Goal: Information Seeking & Learning: Learn about a topic

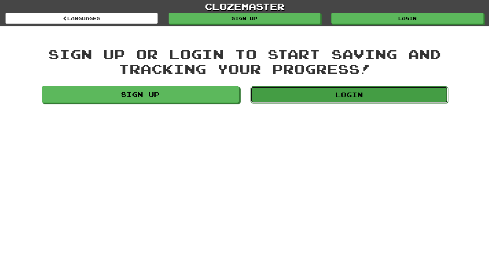
click at [282, 99] on link "Login" at bounding box center [350, 94] width 198 height 17
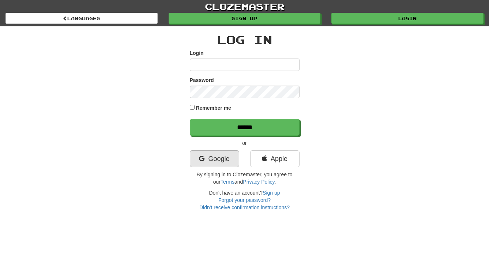
click at [217, 157] on link "Google" at bounding box center [214, 158] width 49 height 17
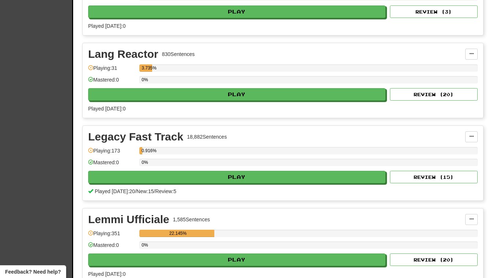
scroll to position [791, 0]
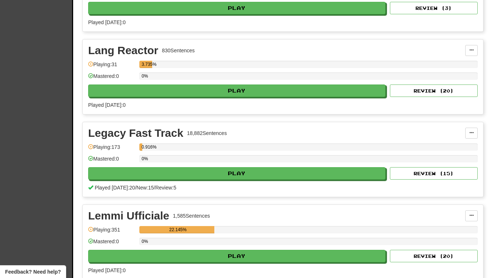
click at [181, 135] on div "Legacy Fast Track" at bounding box center [135, 133] width 95 height 11
click at [469, 129] on button at bounding box center [471, 133] width 12 height 11
click at [423, 131] on div "Legacy Fast Track 18,882 Sentences" at bounding box center [276, 133] width 377 height 11
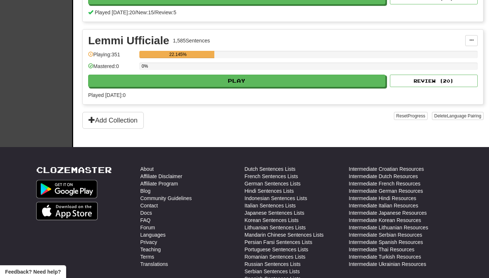
scroll to position [983, 0]
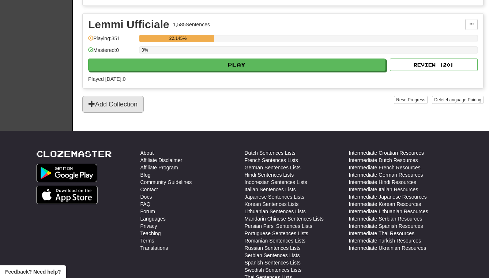
click at [135, 105] on button "Add Collection" at bounding box center [112, 104] width 61 height 17
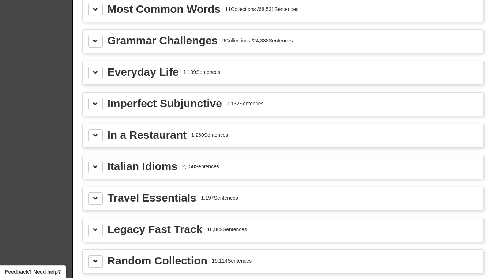
scroll to position [861, 0]
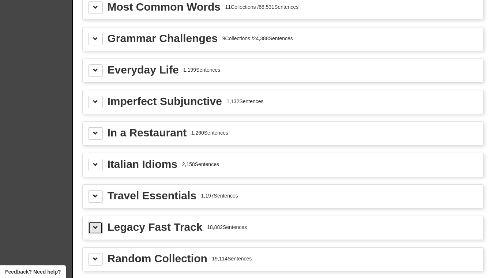
click at [97, 222] on button at bounding box center [95, 228] width 15 height 12
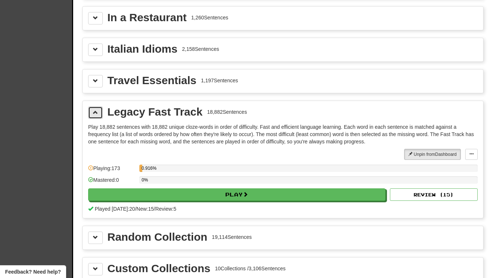
scroll to position [954, 0]
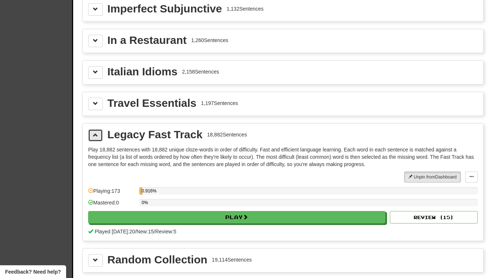
click at [97, 134] on span at bounding box center [95, 134] width 5 height 5
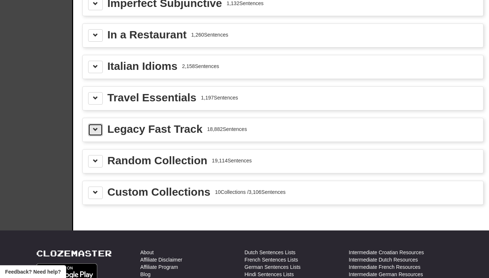
scroll to position [959, 0]
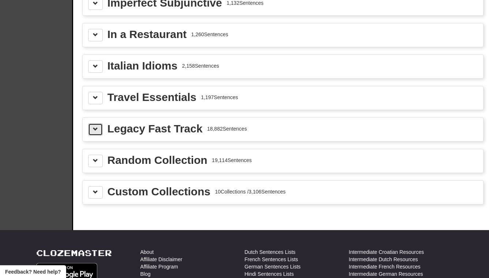
click at [98, 130] on button at bounding box center [95, 129] width 15 height 12
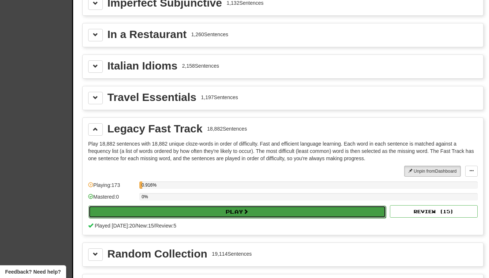
click at [308, 206] on button "Play" at bounding box center [237, 212] width 297 height 12
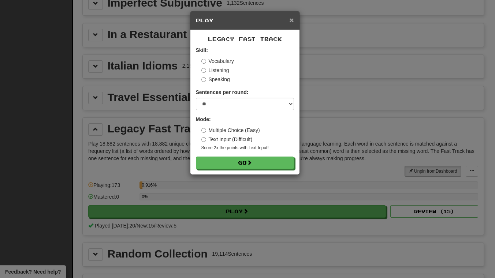
click at [289, 22] on span "×" at bounding box center [291, 20] width 4 height 8
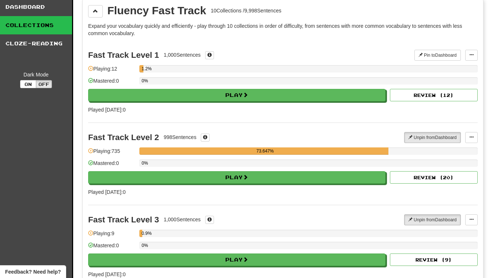
scroll to position [25, 0]
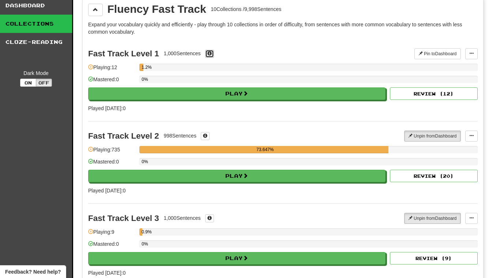
click at [212, 54] on span at bounding box center [209, 53] width 4 height 4
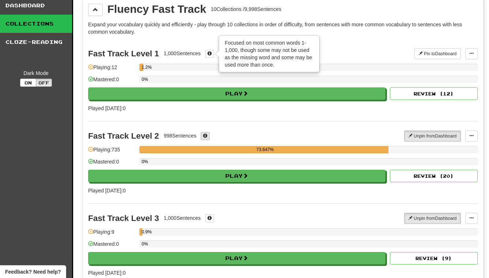
click at [206, 134] on span at bounding box center [205, 136] width 4 height 4
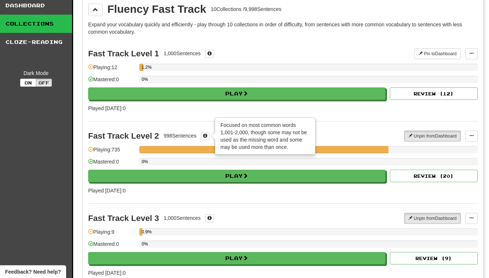
click at [193, 121] on div "Fast Track Level 2 998 Sentences × Focused on most common words 1,001-2,000, th…" at bounding box center [283, 162] width 390 height 82
click at [205, 135] on span at bounding box center [205, 136] width 4 height 4
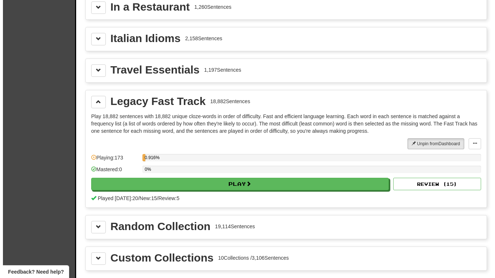
scroll to position [993, 0]
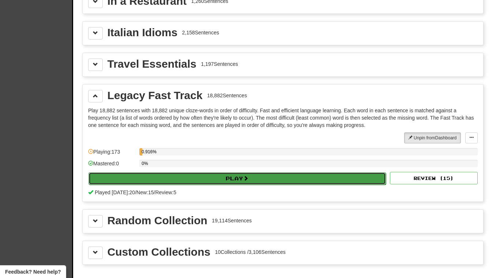
click at [238, 180] on button "Play" at bounding box center [237, 178] width 297 height 12
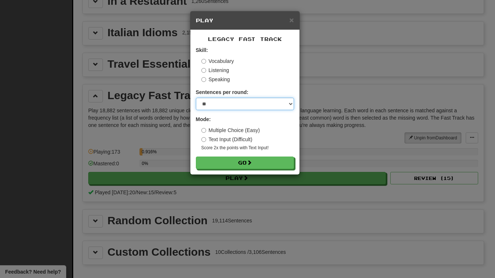
click at [255, 101] on select "* ** ** ** ** ** *** ********" at bounding box center [245, 104] width 98 height 12
select select "**"
click at [196, 98] on select "* ** ** ** ** ** *** ********" at bounding box center [245, 104] width 98 height 12
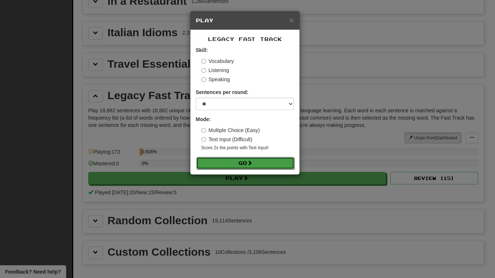
click at [232, 162] on button "Go" at bounding box center [245, 163] width 98 height 12
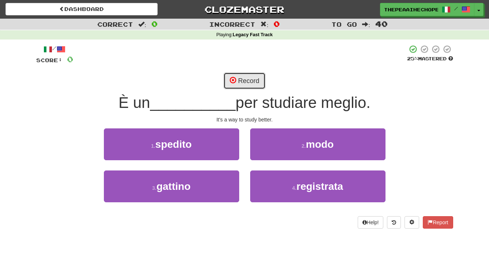
click at [243, 84] on button "Record" at bounding box center [245, 80] width 42 height 17
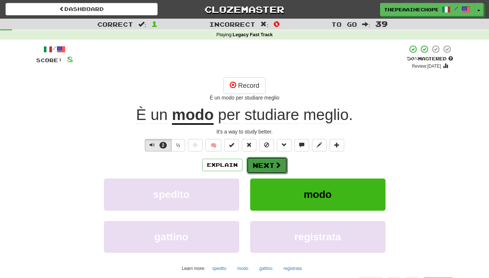
click at [257, 168] on button "Next" at bounding box center [267, 165] width 41 height 17
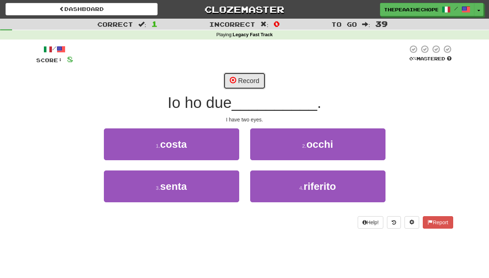
click at [247, 80] on button "Record" at bounding box center [245, 80] width 42 height 17
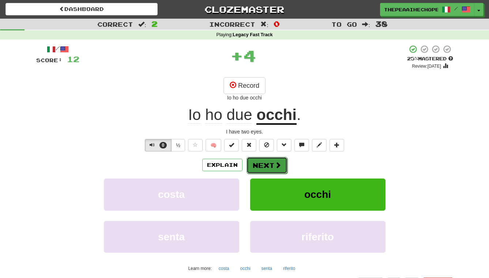
click at [268, 165] on button "Next" at bounding box center [267, 165] width 41 height 17
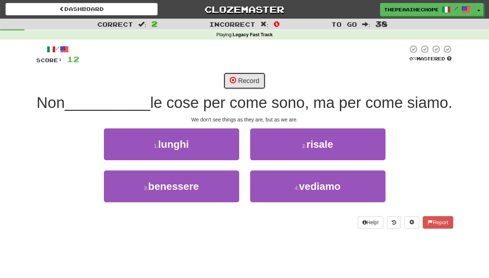
click at [249, 80] on button "Record" at bounding box center [245, 80] width 42 height 17
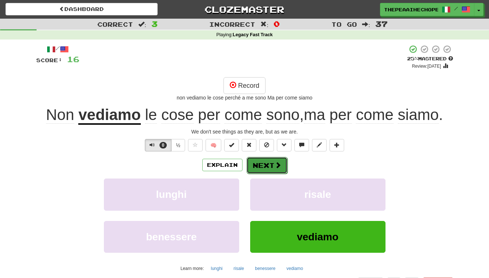
click at [248, 161] on button "Next" at bounding box center [267, 165] width 41 height 17
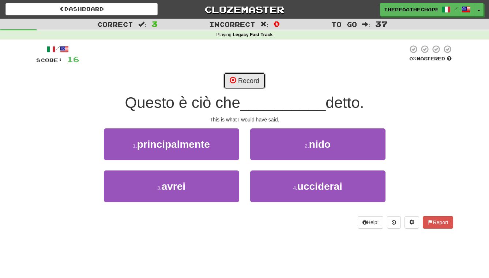
click at [236, 81] on span at bounding box center [233, 80] width 7 height 7
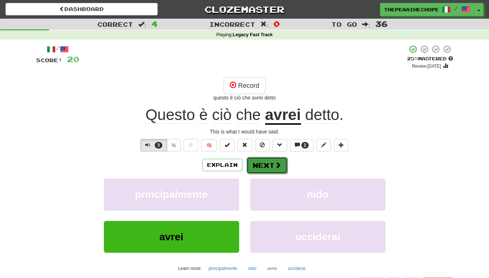
click at [268, 166] on button "Next" at bounding box center [267, 165] width 41 height 17
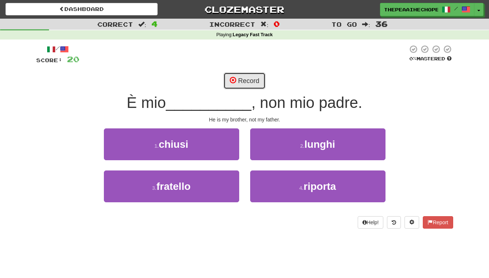
click at [262, 78] on button "Record" at bounding box center [245, 80] width 42 height 17
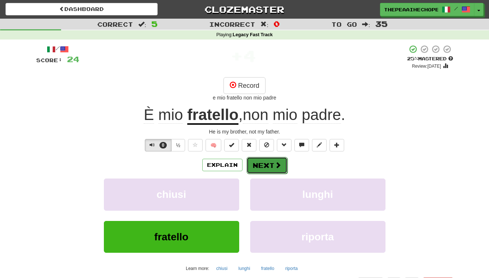
click at [266, 162] on button "Next" at bounding box center [267, 165] width 41 height 17
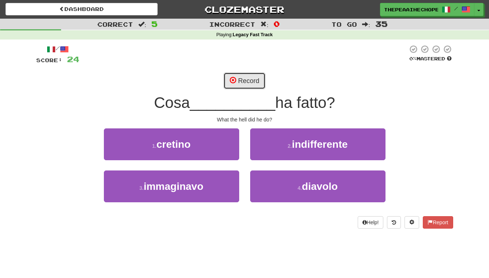
click at [263, 75] on button "Record" at bounding box center [245, 80] width 42 height 17
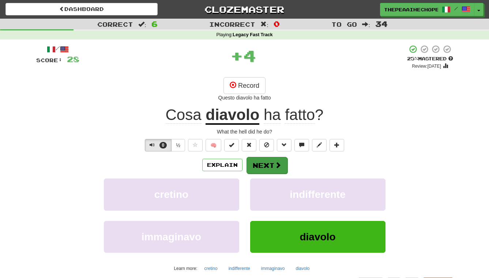
click at [265, 161] on button "Next" at bounding box center [267, 165] width 41 height 17
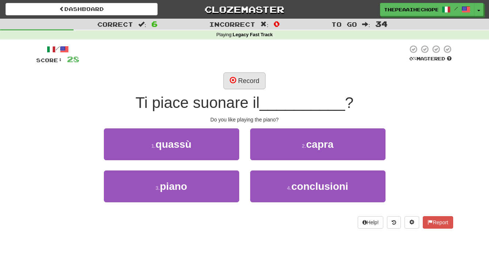
click at [250, 73] on button "Record" at bounding box center [245, 80] width 42 height 17
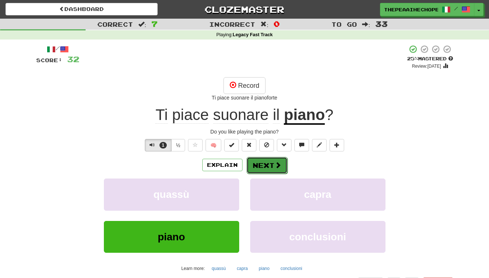
click at [262, 168] on button "Next" at bounding box center [267, 165] width 41 height 17
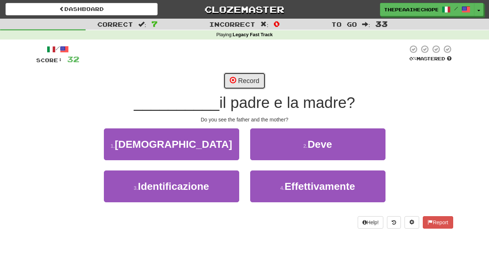
click at [237, 84] on button "Record" at bounding box center [245, 80] width 42 height 17
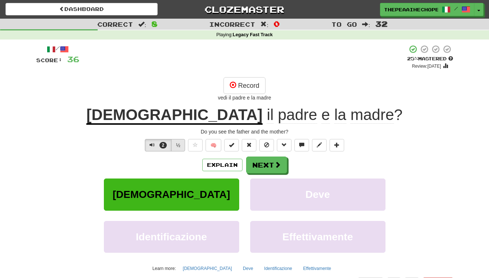
click at [185, 149] on button "½" at bounding box center [178, 145] width 14 height 12
click at [166, 144] on span "2" at bounding box center [164, 145] width 8 height 7
click at [255, 167] on button "Next" at bounding box center [267, 165] width 41 height 17
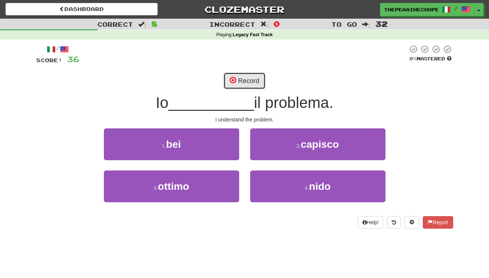
click at [233, 82] on span at bounding box center [233, 80] width 7 height 7
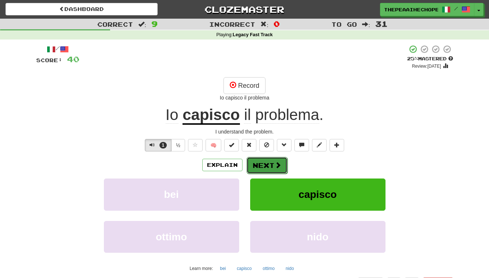
click at [253, 161] on button "Next" at bounding box center [267, 165] width 41 height 17
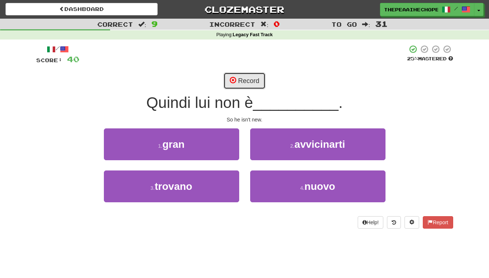
click at [239, 79] on button "Record" at bounding box center [245, 80] width 42 height 17
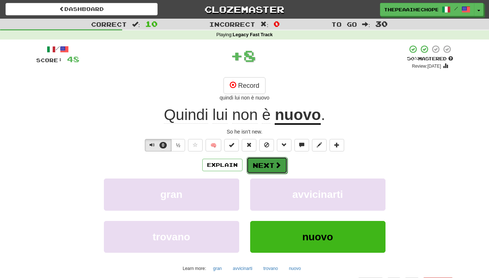
click at [259, 158] on button "Next" at bounding box center [267, 165] width 41 height 17
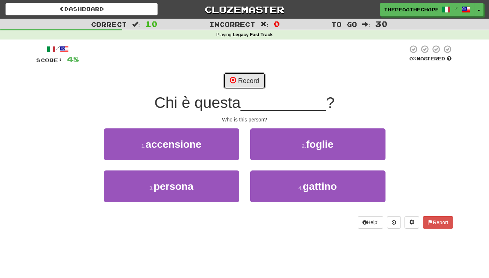
click at [242, 85] on button "Record" at bounding box center [245, 80] width 42 height 17
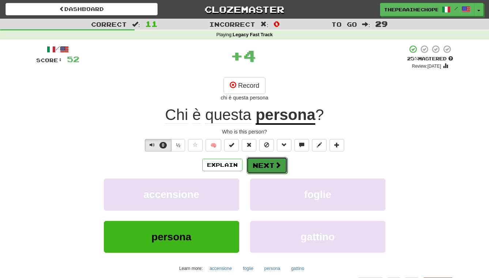
click at [256, 164] on button "Next" at bounding box center [267, 165] width 41 height 17
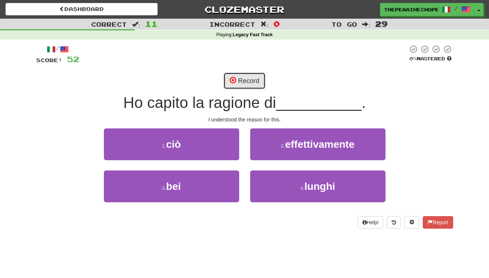
click at [242, 78] on button "Record" at bounding box center [245, 80] width 42 height 17
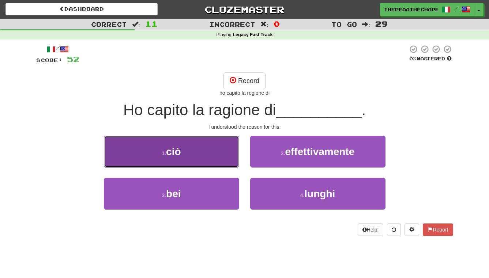
click at [204, 148] on button "1 . ciò" at bounding box center [171, 152] width 135 height 32
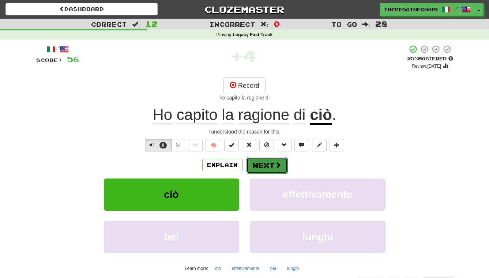
click at [261, 169] on button "Next" at bounding box center [267, 165] width 41 height 17
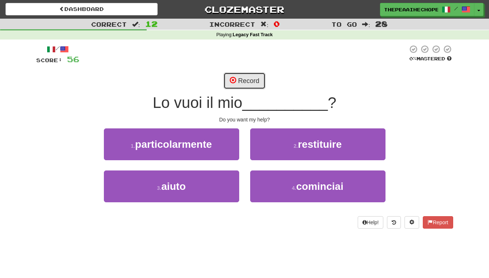
click at [244, 83] on button "Record" at bounding box center [245, 80] width 42 height 17
click at [122, 17] on div "Dashboard Clozemaster thepeaaihechopearmvmnt.ave / Toggle Dropdown Dashboard Le…" at bounding box center [244, 9] width 478 height 19
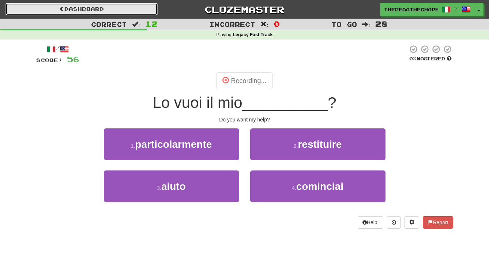
click at [127, 3] on link "Dashboard" at bounding box center [81, 9] width 152 height 12
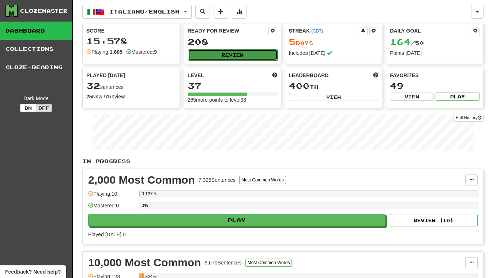
click at [258, 50] on button "Review" at bounding box center [233, 54] width 90 height 11
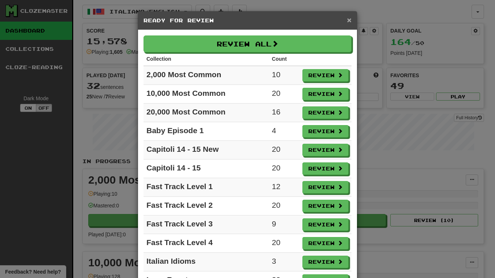
click at [347, 20] on span "×" at bounding box center [349, 20] width 4 height 8
